Goal: Find contact information: Find contact information

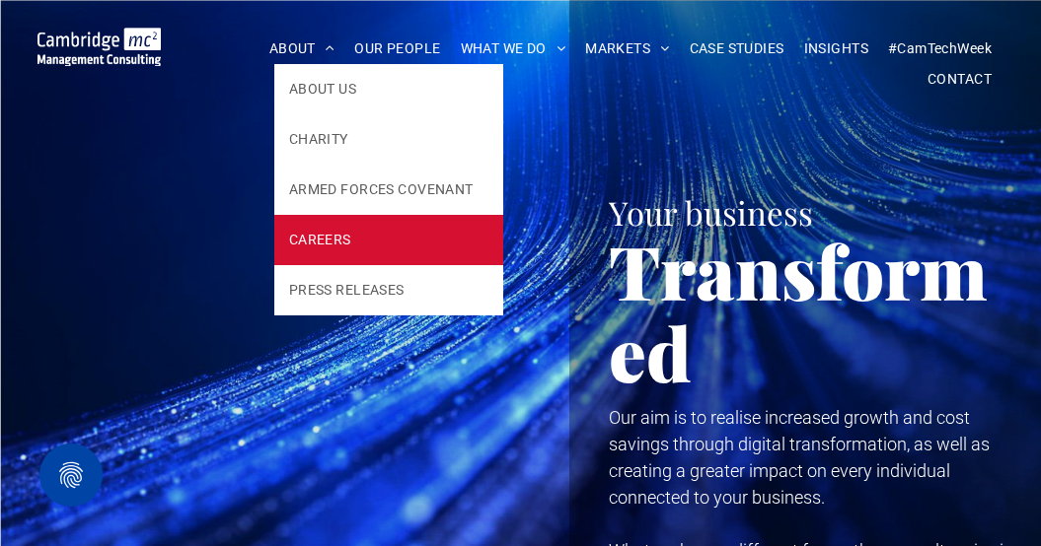
click at [349, 250] on link "CAREERS" at bounding box center [388, 240] width 229 height 50
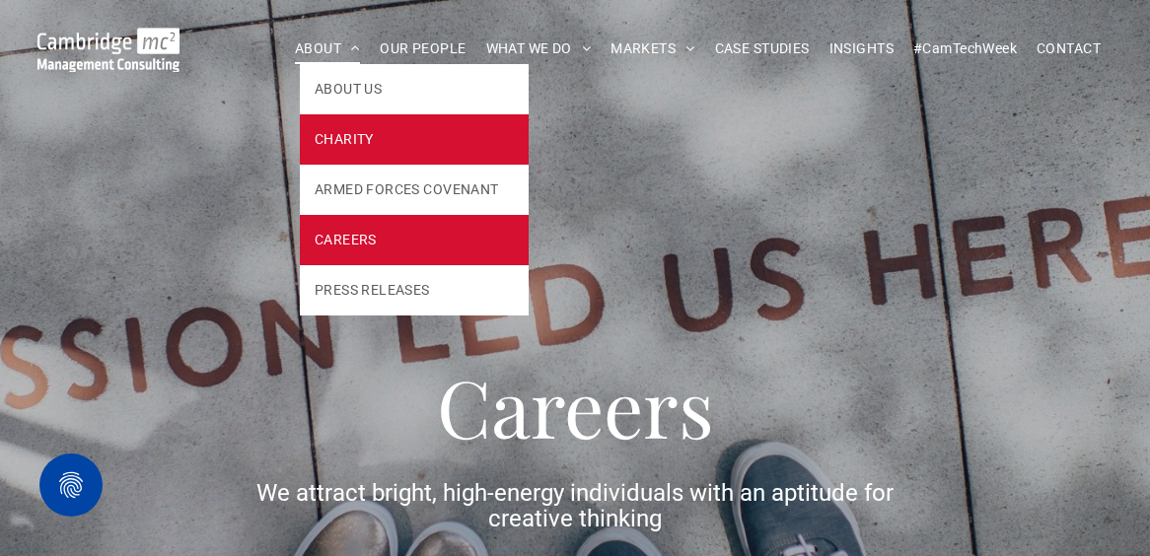
click at [347, 123] on link "CHARITY" at bounding box center [414, 139] width 229 height 50
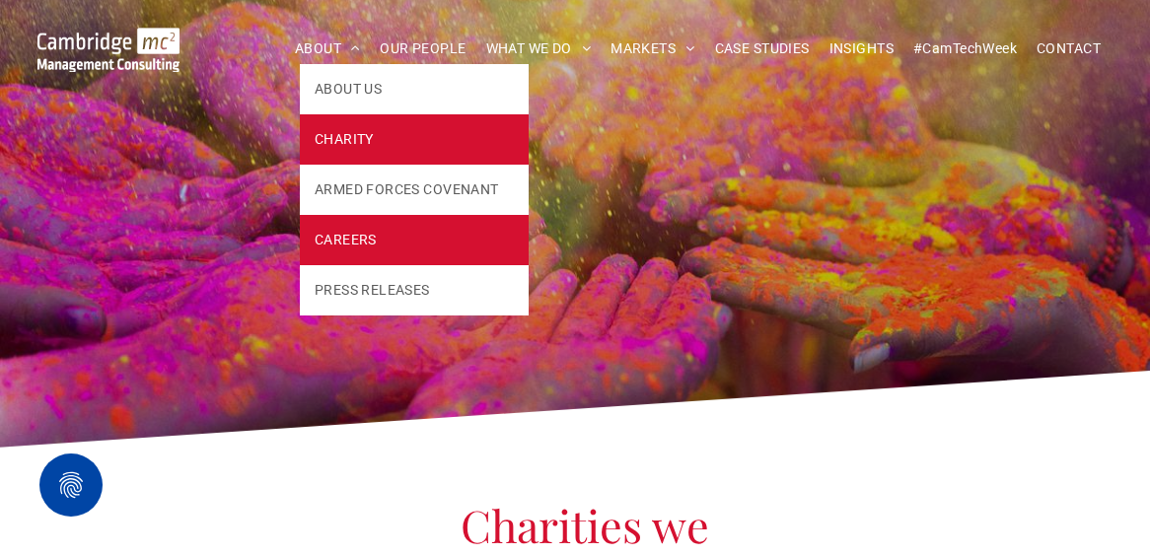
click at [393, 232] on link "CAREERS" at bounding box center [414, 240] width 229 height 50
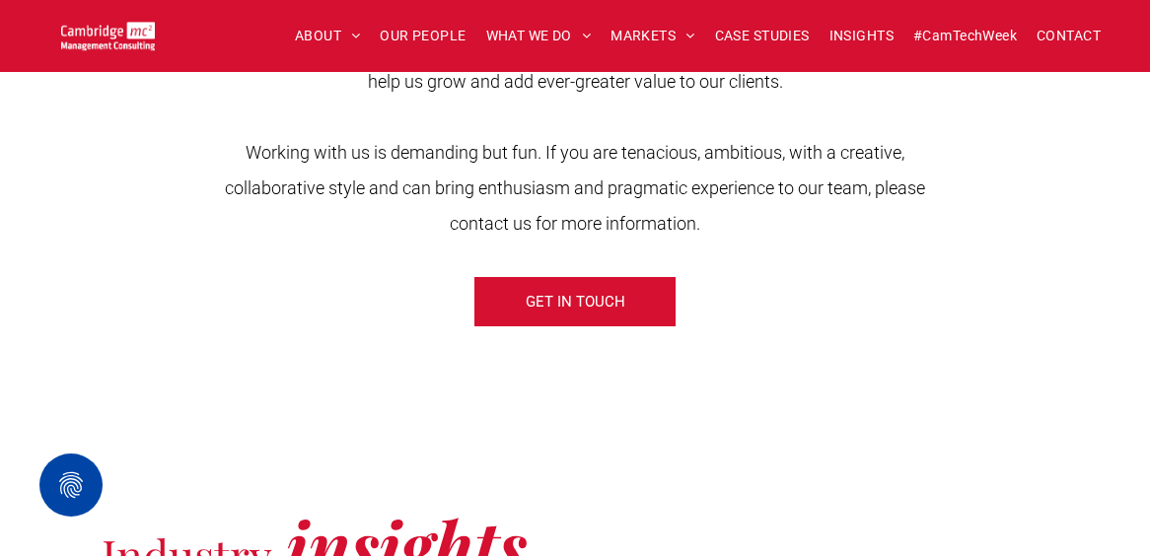
scroll to position [835, 0]
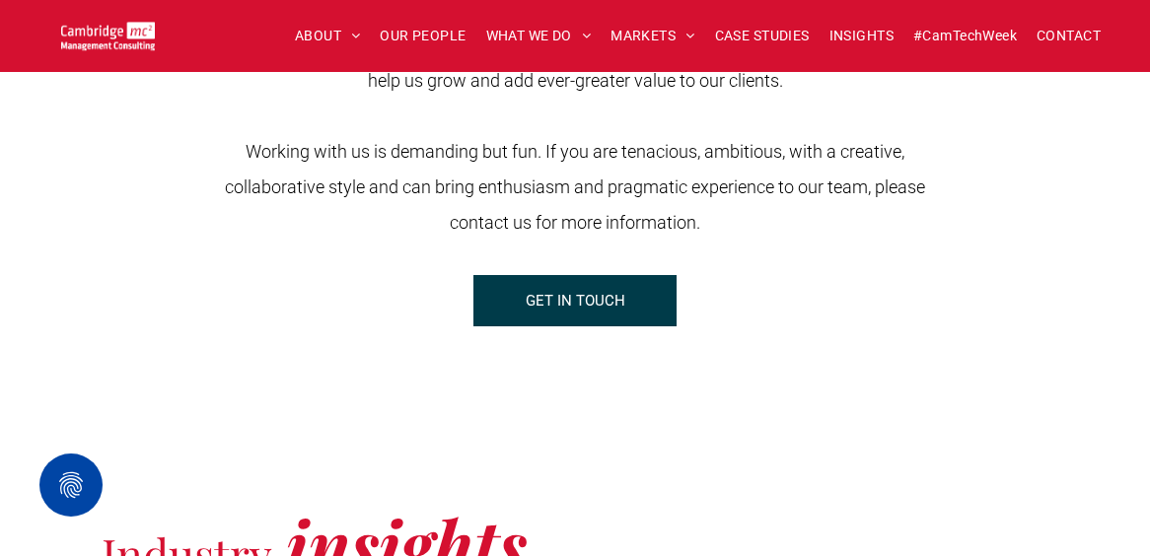
click at [598, 302] on span "GET IN TOUCH" at bounding box center [576, 300] width 100 height 49
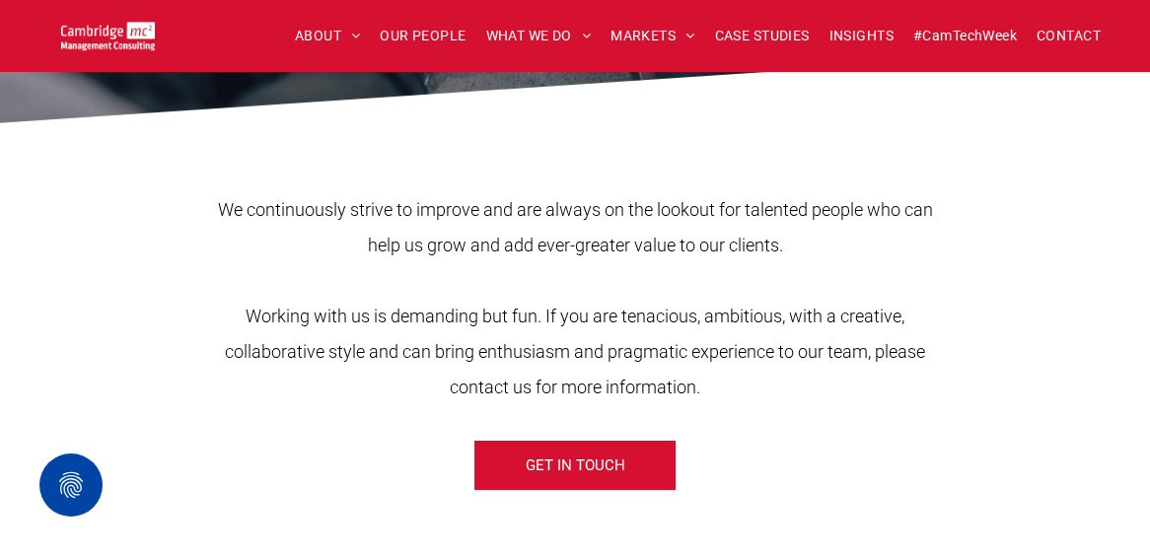
scroll to position [749, 0]
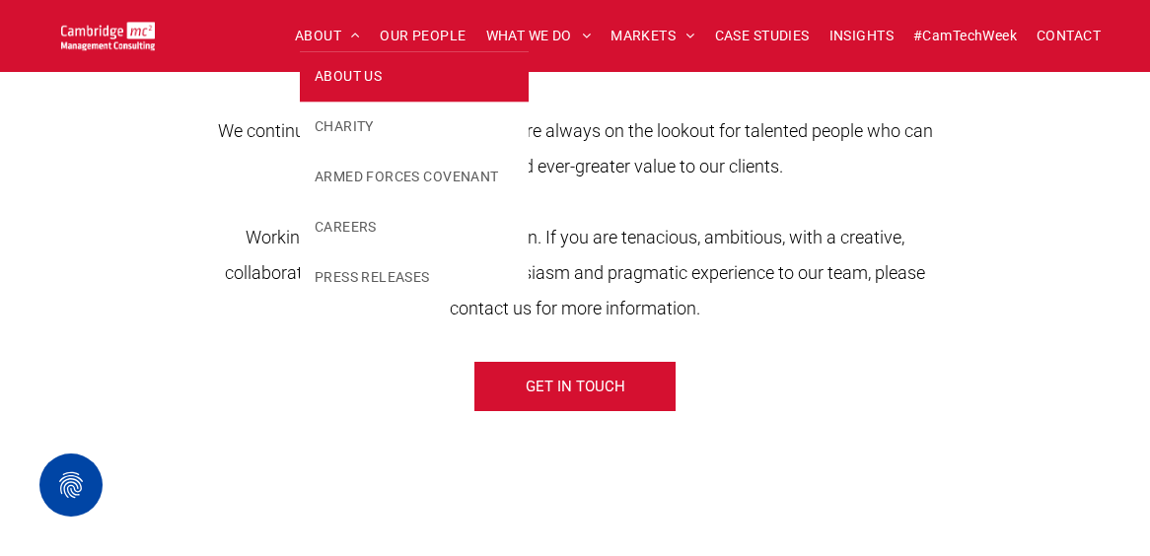
click at [341, 69] on span "ABOUT US" at bounding box center [348, 76] width 67 height 21
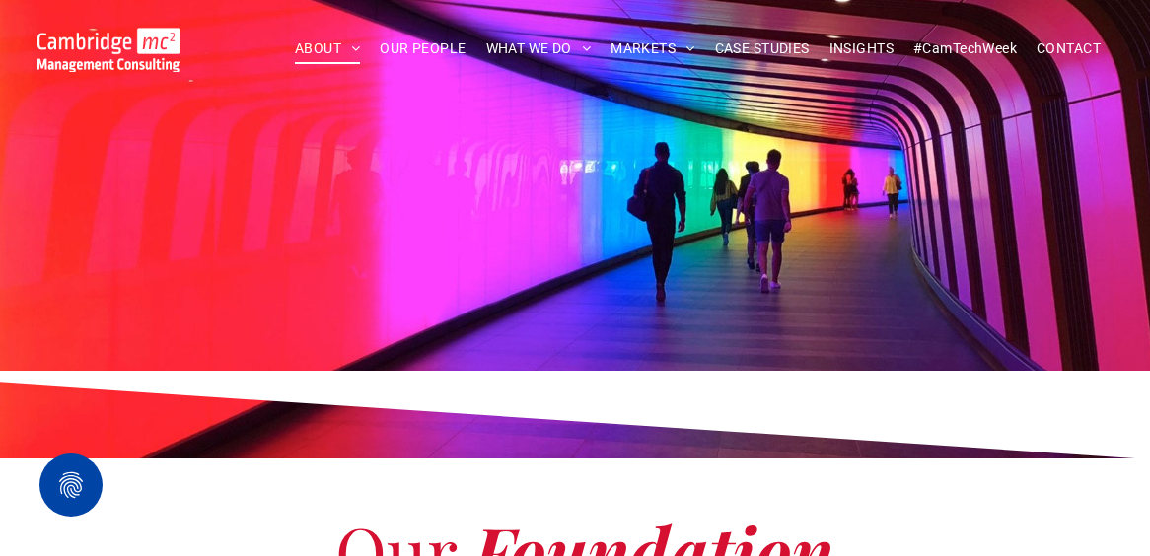
click at [592, 195] on div at bounding box center [575, 230] width 947 height 99
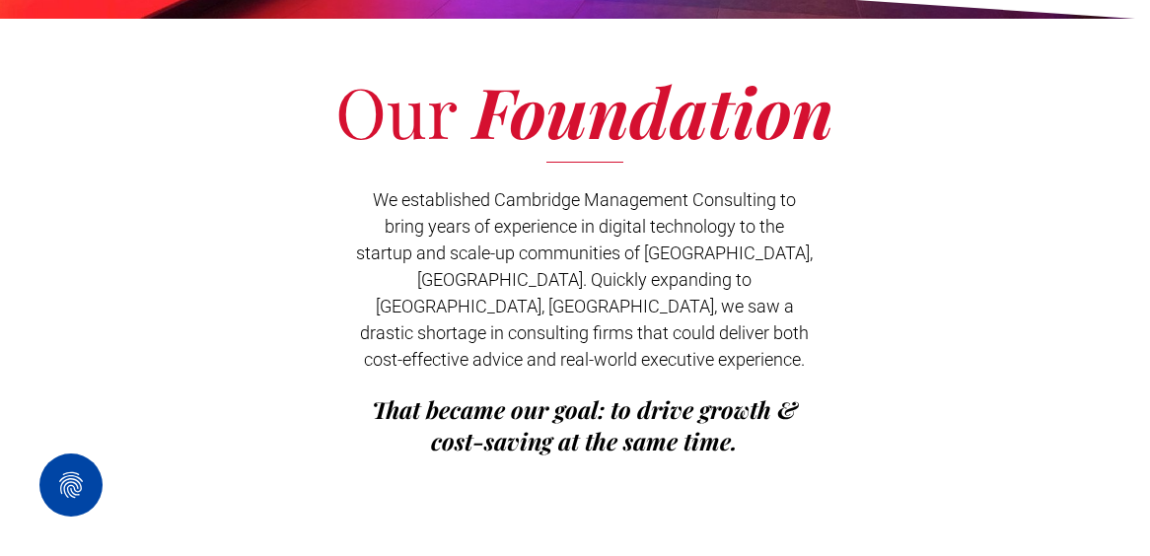
scroll to position [441, 0]
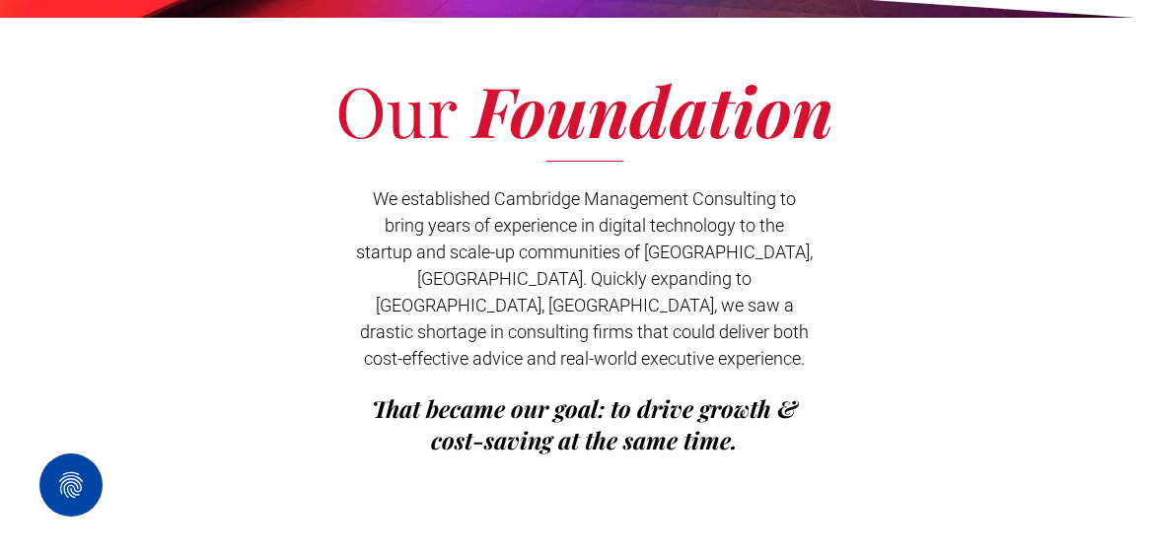
click at [720, 215] on span "We established Cambridge Management Consulting to bring years of experience in …" at bounding box center [584, 278] width 457 height 181
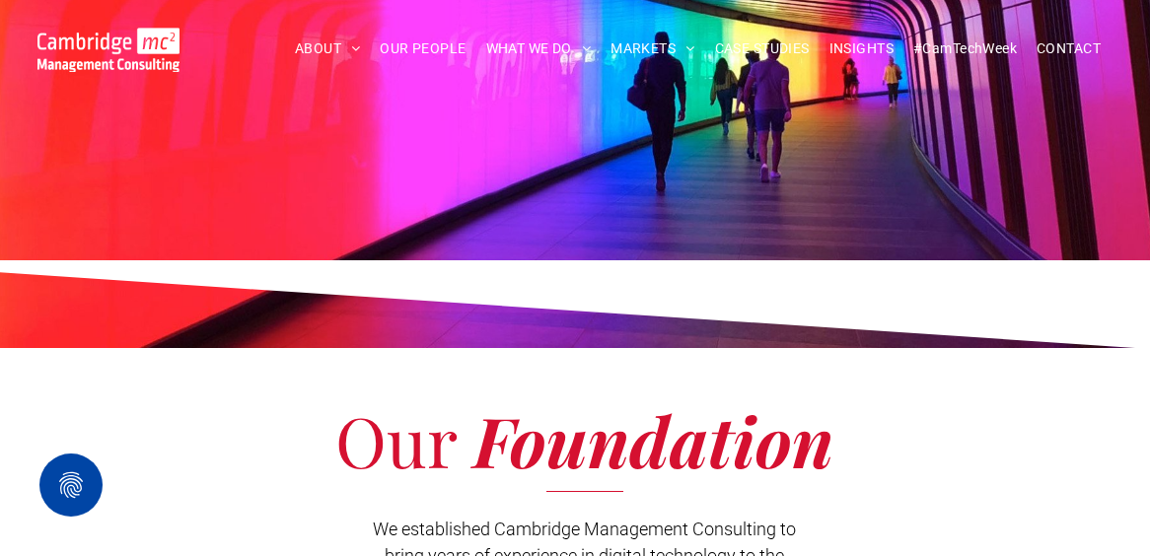
scroll to position [0, 0]
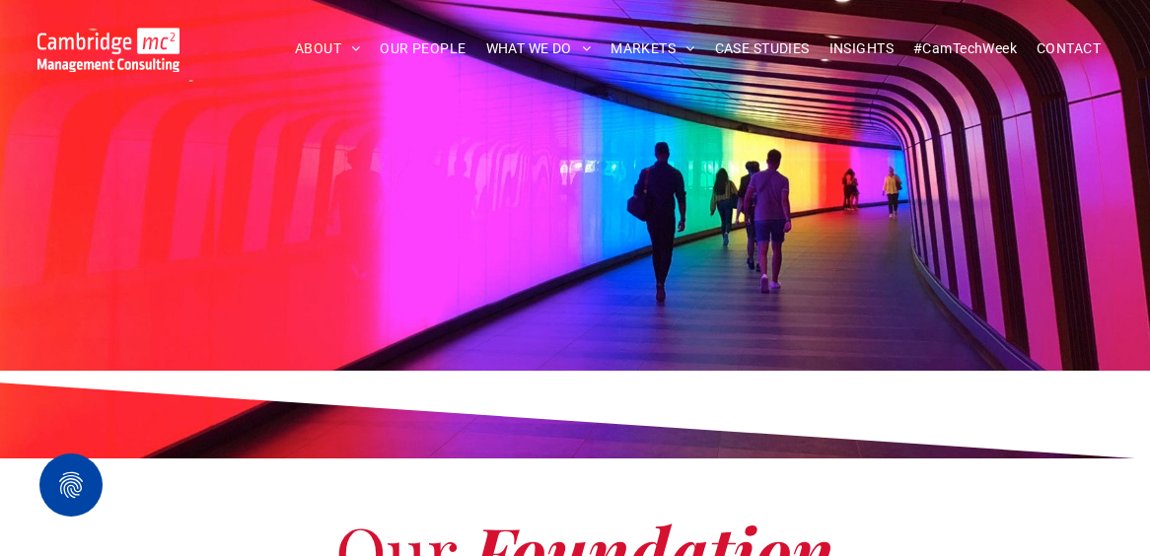
click at [365, 228] on link "CAREERS" at bounding box center [414, 230] width 229 height 50
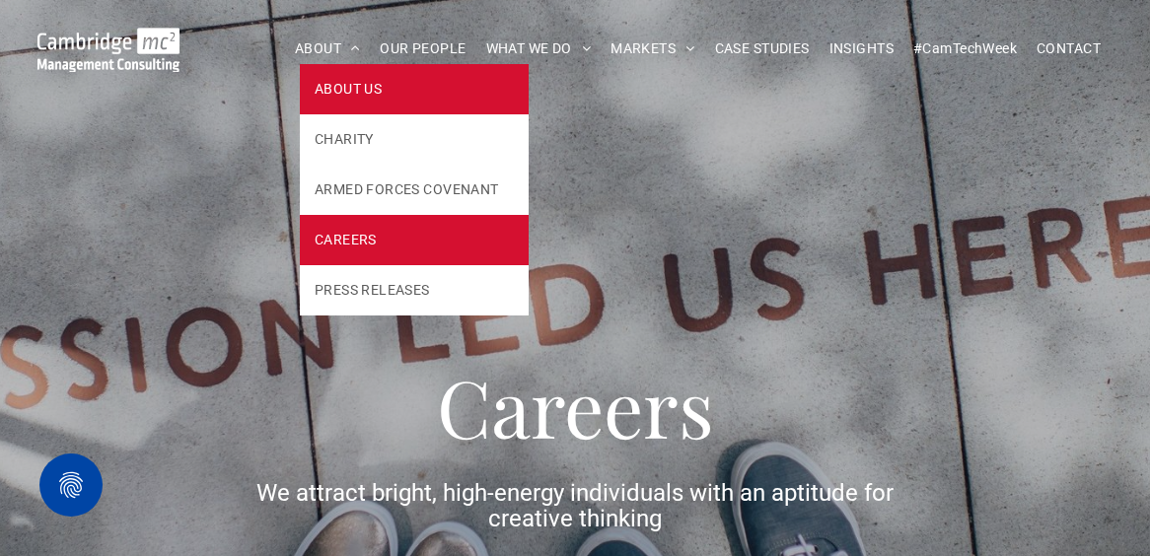
click at [328, 82] on span "ABOUT US" at bounding box center [348, 89] width 67 height 21
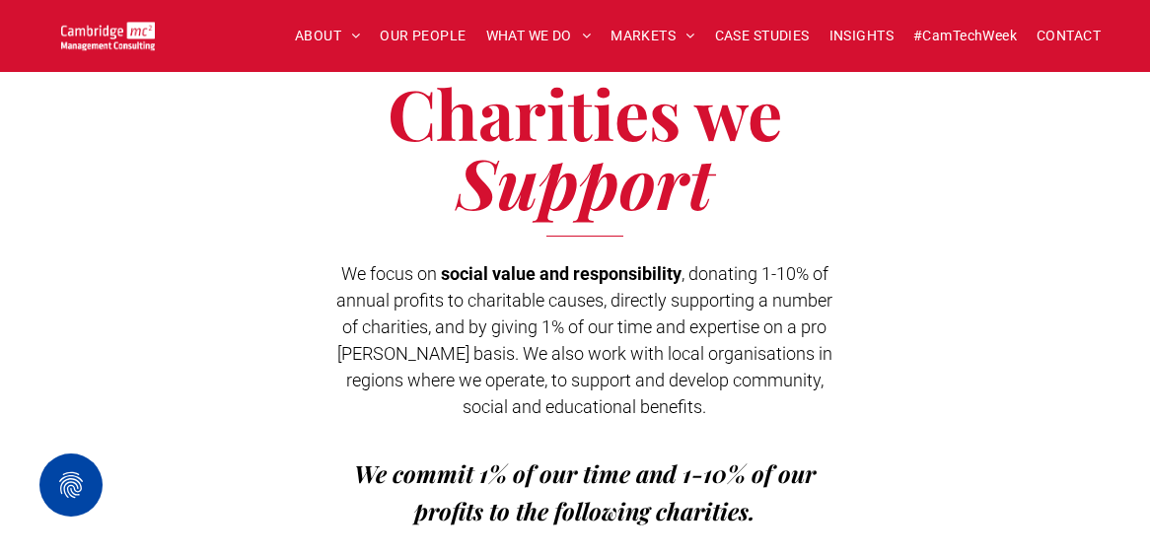
scroll to position [4336, 0]
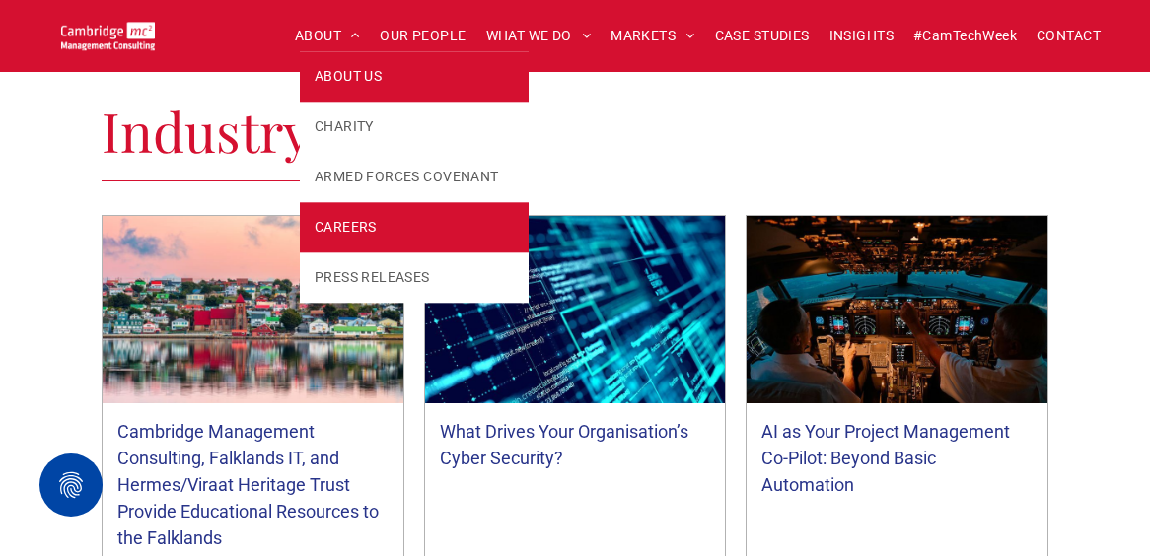
click at [370, 228] on span "CAREERS" at bounding box center [346, 227] width 62 height 21
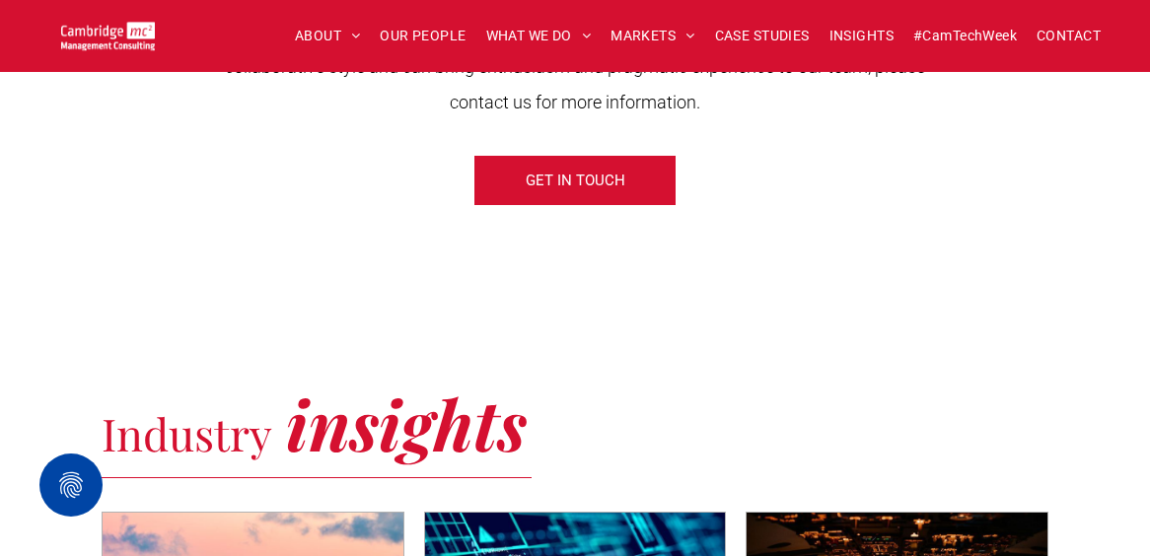
scroll to position [910, 0]
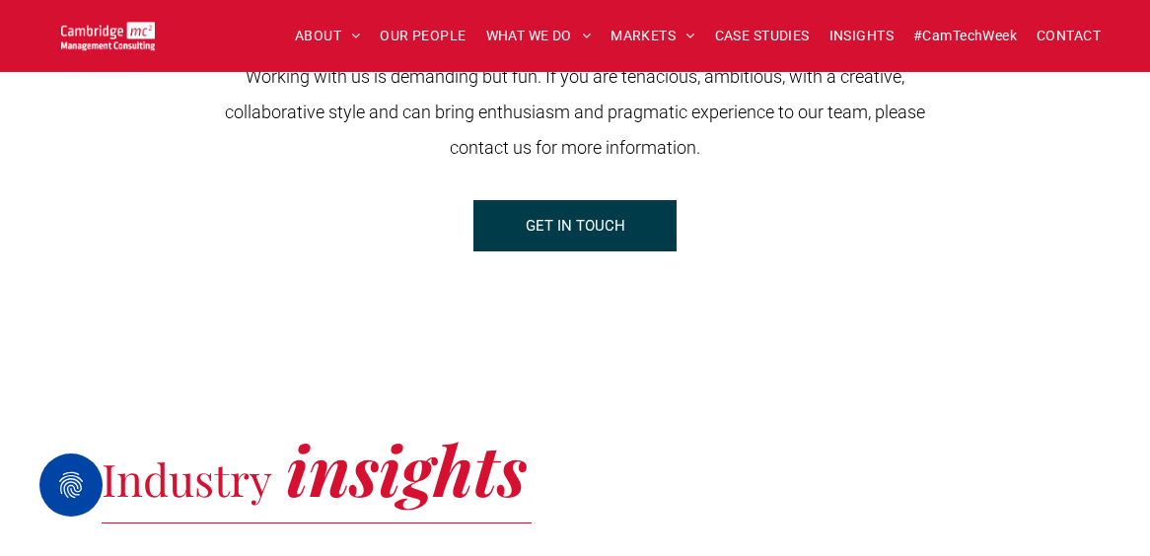
click at [602, 221] on span "GET IN TOUCH" at bounding box center [576, 225] width 100 height 49
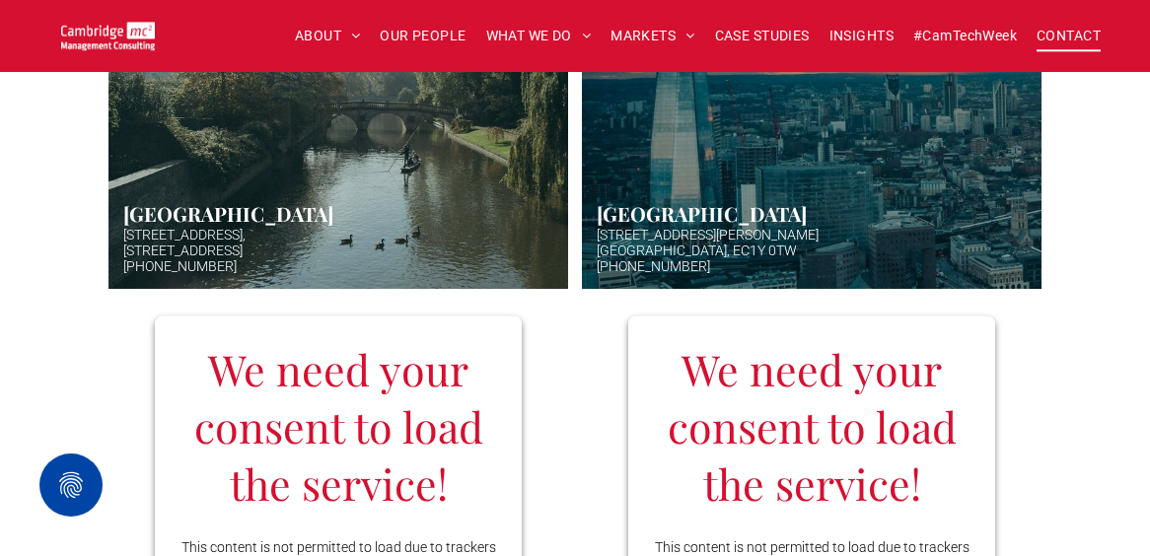
scroll to position [996, 0]
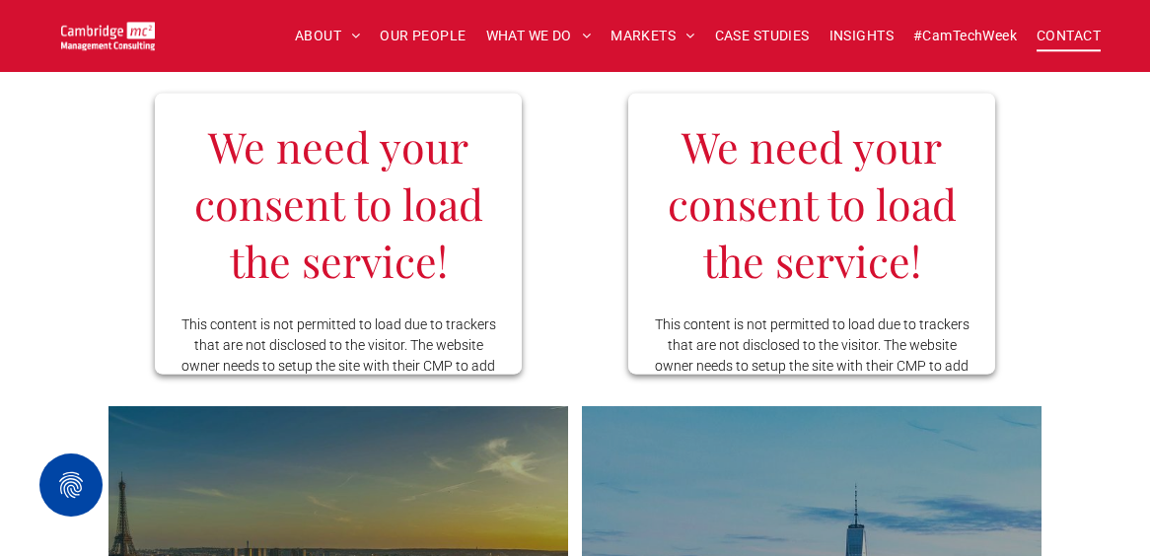
click at [439, 178] on h3 "We need your consent to load the service!" at bounding box center [339, 202] width 320 height 172
click at [350, 213] on h3 "We need your consent to load the service!" at bounding box center [339, 202] width 320 height 172
click at [321, 316] on p "This content is not permitted to load due to trackers that are not disclosed to…" at bounding box center [339, 355] width 320 height 83
click at [472, 345] on p "This content is not permitted to load due to trackers that are not disclosed to…" at bounding box center [339, 355] width 320 height 83
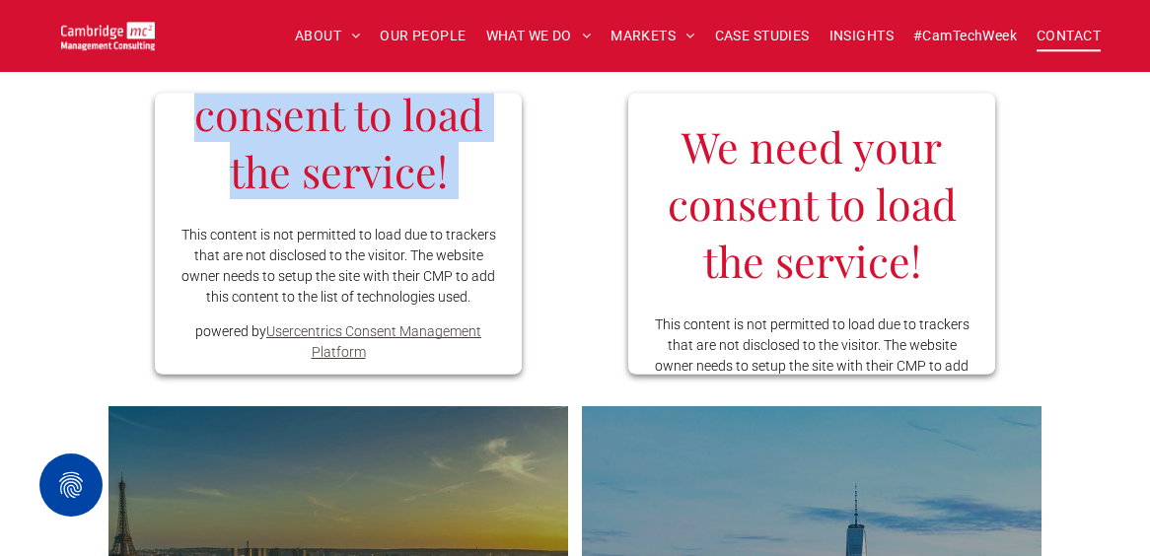
scroll to position [109, 0]
drag, startPoint x: 198, startPoint y: 326, endPoint x: 522, endPoint y: 373, distance: 327.0
click at [522, 373] on div "We need your consent to load the service! We use to embed content that may coll…" at bounding box center [339, 234] width 460 height 316
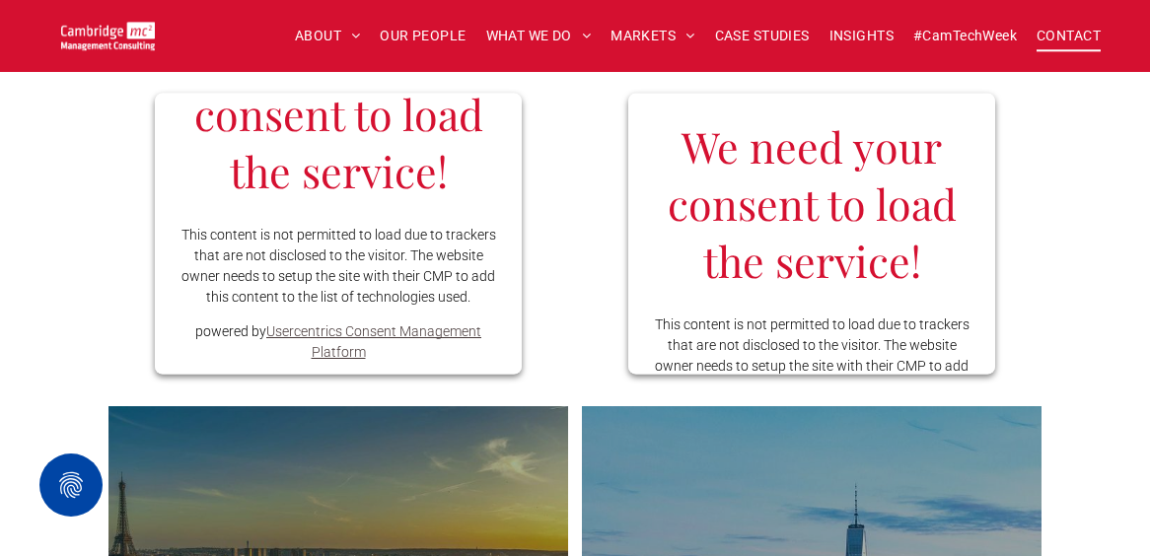
click at [383, 290] on p "This content is not permitted to load due to trackers that are not disclosed to…" at bounding box center [339, 265] width 320 height 83
click at [349, 336] on link "Usercentrics Consent Management Platform" at bounding box center [373, 341] width 215 height 36
click at [375, 147] on h3 "We need your consent to load the service!" at bounding box center [339, 113] width 320 height 172
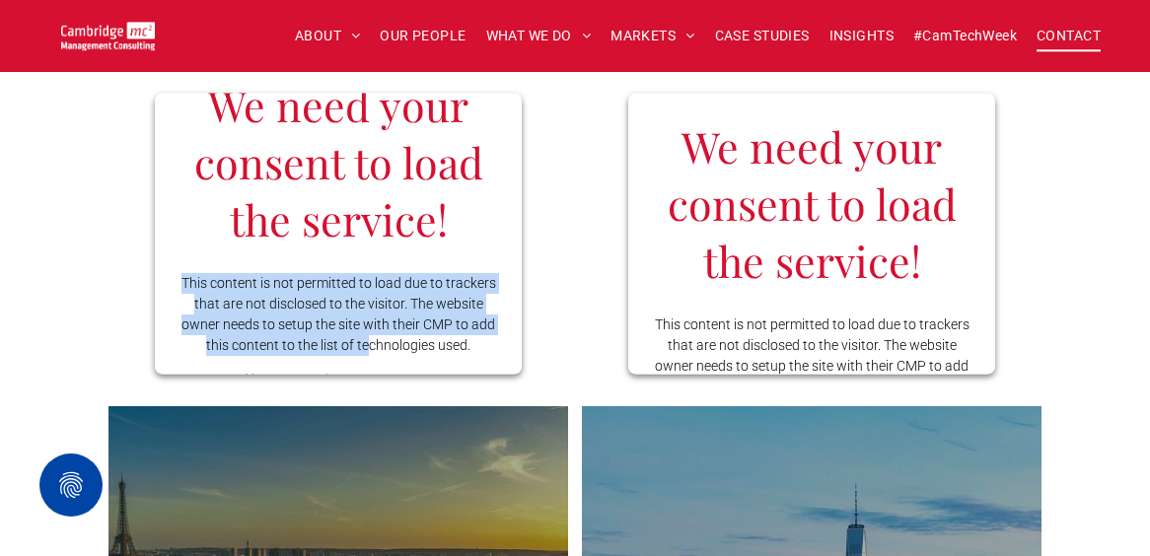
drag, startPoint x: 182, startPoint y: 281, endPoint x: 430, endPoint y: 333, distance: 254.0
click at [430, 333] on p "This content is not permitted to load due to trackers that are not disclosed to…" at bounding box center [339, 313] width 320 height 83
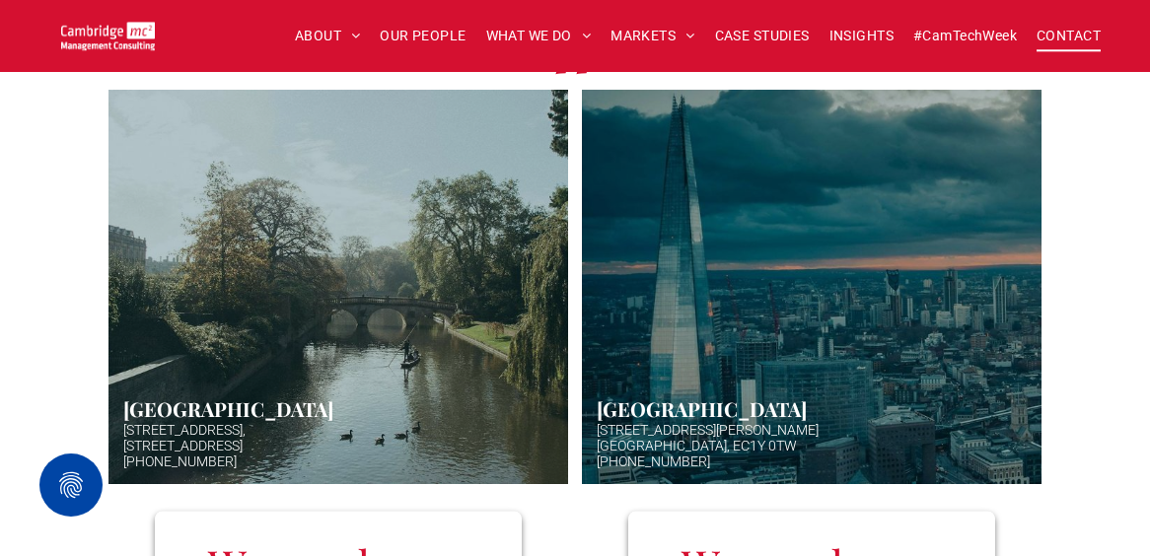
scroll to position [573, 0]
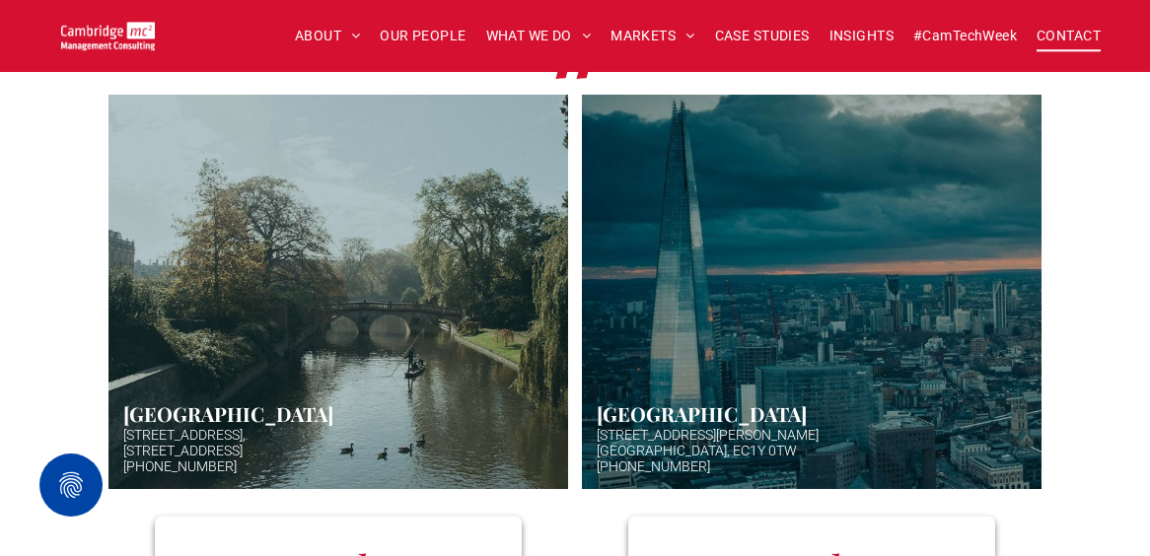
click at [197, 417] on link "Hazy afternoon photo of river and bridge in Cambridge. Punt boat in middle-dist…" at bounding box center [338, 292] width 487 height 418
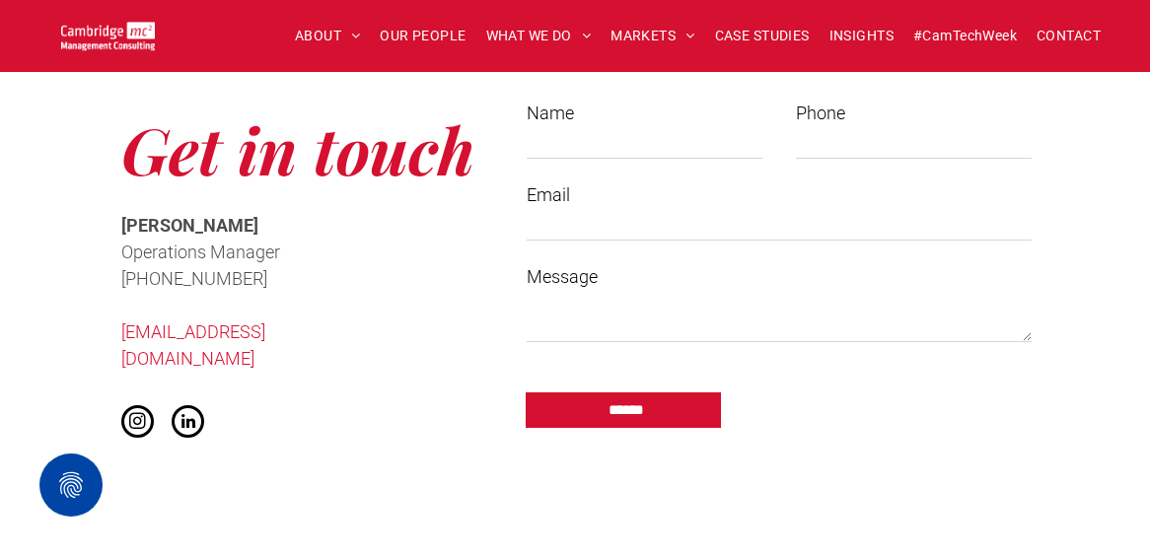
scroll to position [2059, 0]
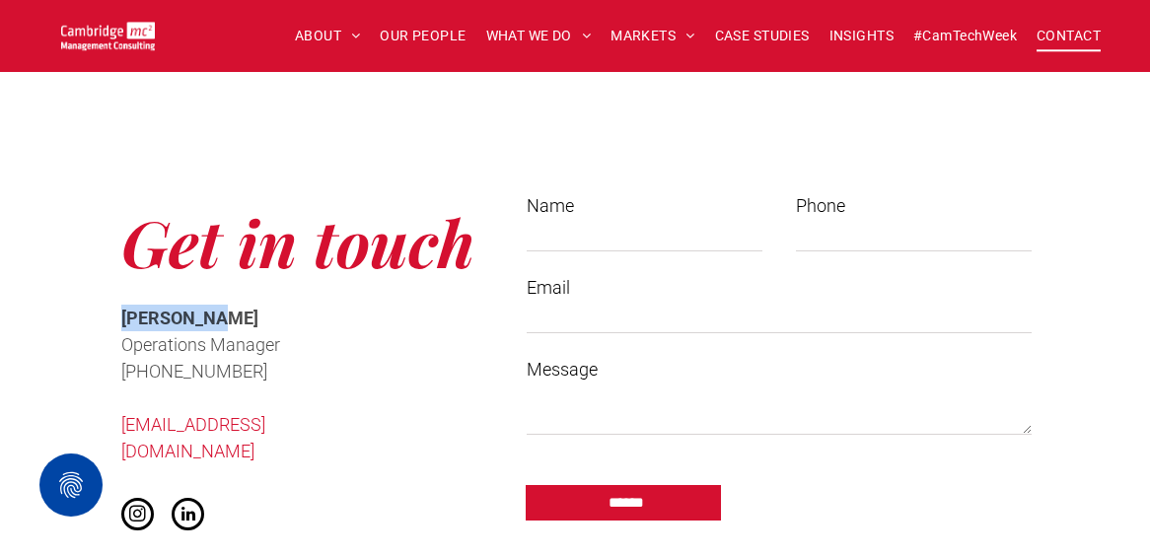
drag, startPoint x: 112, startPoint y: 318, endPoint x: 270, endPoint y: 318, distance: 157.8
click at [270, 318] on div "Get in touch [PERSON_NAME] Operations Manager ﻿ [PHONE_NUMBER] [EMAIL_ADDRESS][…" at bounding box center [299, 367] width 395 height 378
copy span "[PERSON_NAME]"
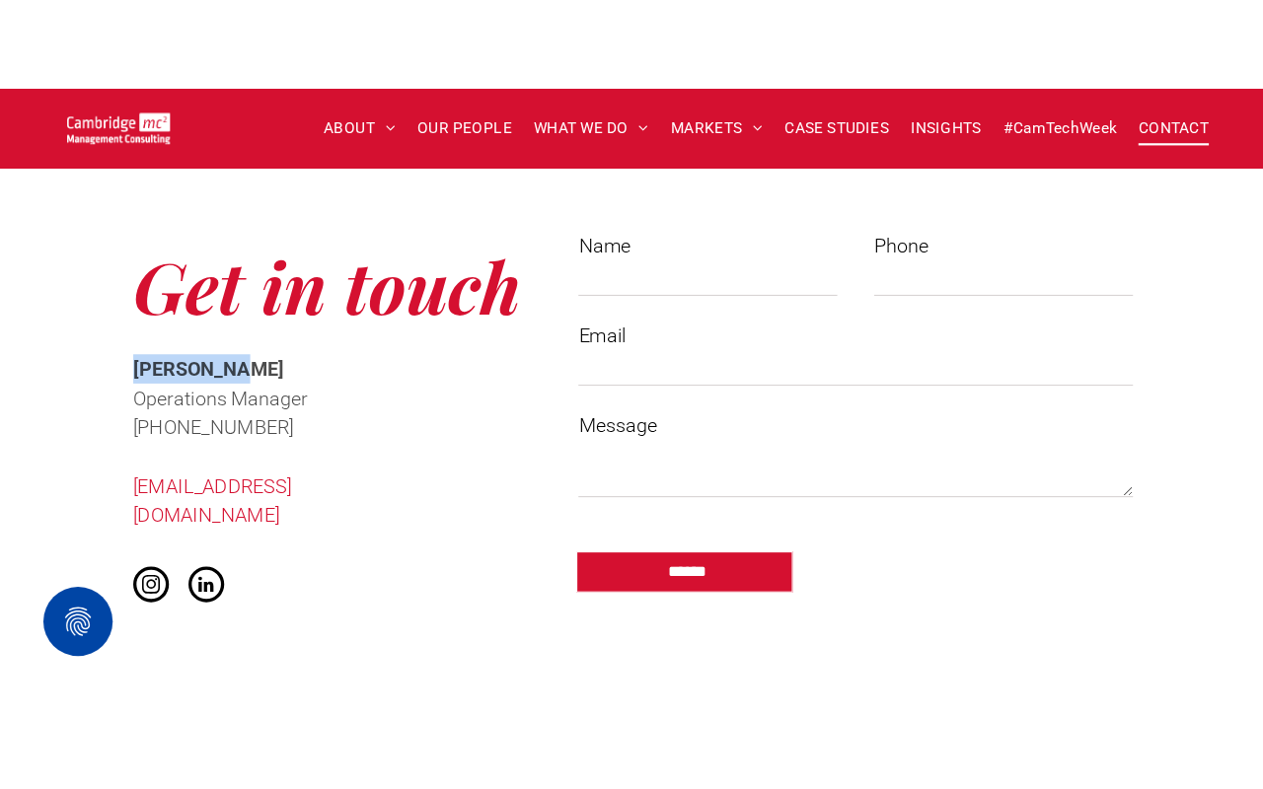
scroll to position [2170, 0]
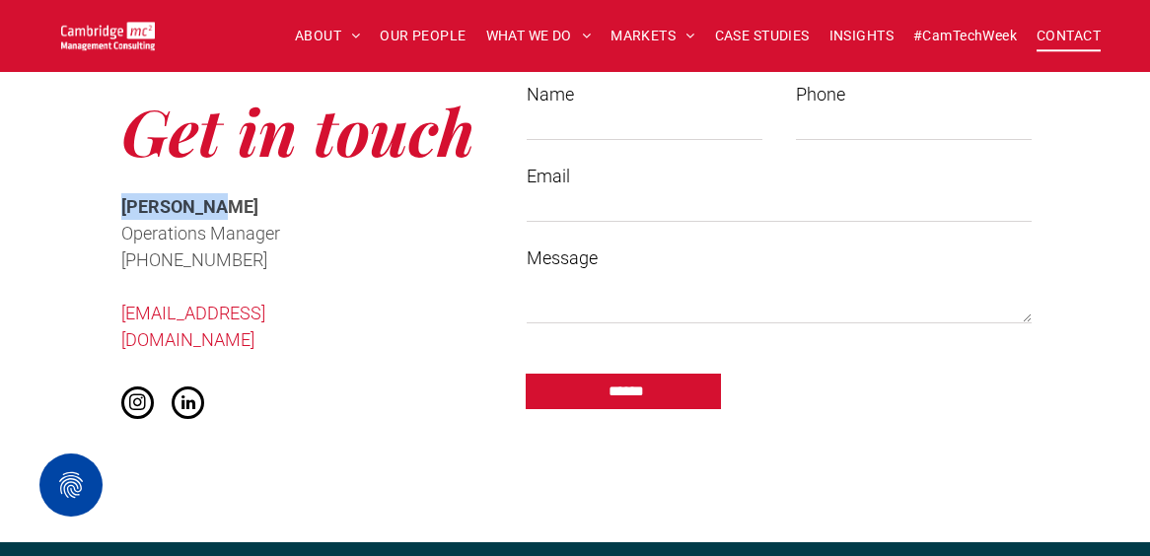
click at [182, 387] on span "linkedin" at bounding box center [188, 403] width 33 height 33
